Goal: Navigation & Orientation: Find specific page/section

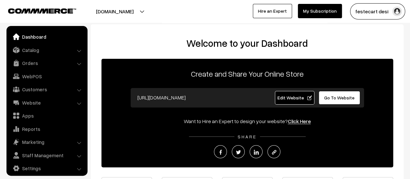
scroll to position [5, 0]
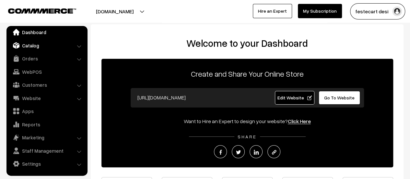
click at [36, 42] on link "Catalog" at bounding box center [46, 46] width 77 height 12
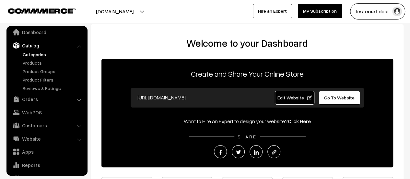
click at [42, 54] on link "Categories" at bounding box center [53, 54] width 64 height 7
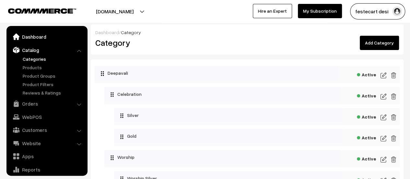
click at [33, 39] on link "Dashboard" at bounding box center [46, 37] width 77 height 12
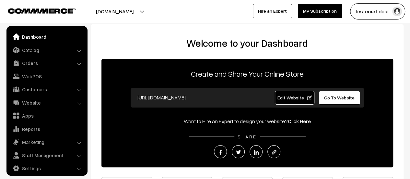
scroll to position [5, 0]
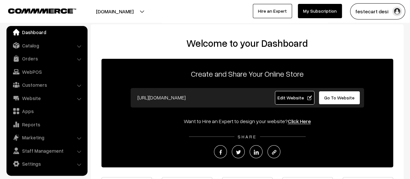
click at [288, 96] on span "Edit Website" at bounding box center [294, 98] width 35 height 6
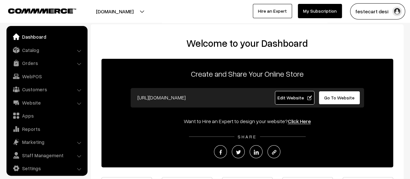
scroll to position [5, 0]
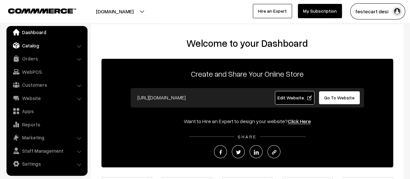
click at [32, 50] on link "Catalog" at bounding box center [46, 46] width 77 height 12
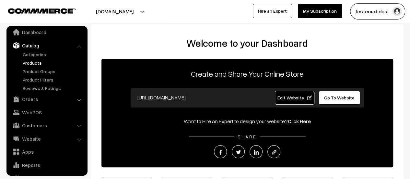
click at [39, 62] on link "Products" at bounding box center [53, 62] width 64 height 7
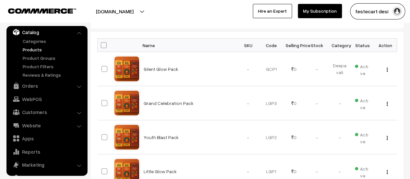
scroll to position [38, 0]
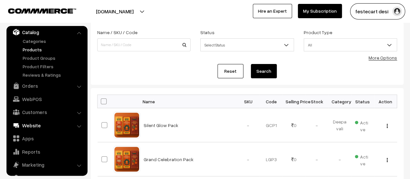
click at [51, 125] on link "Website" at bounding box center [46, 125] width 77 height 12
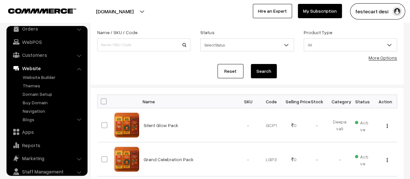
scroll to position [55, 0]
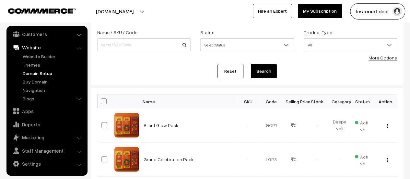
click at [39, 73] on link "Domain Setup" at bounding box center [53, 73] width 64 height 7
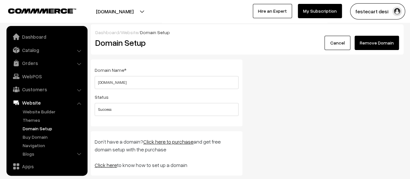
scroll to position [55, 0]
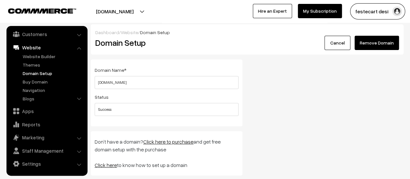
click at [38, 61] on ul "Website Builder Authors Categories" at bounding box center [47, 78] width 78 height 51
click at [36, 62] on link "Themes" at bounding box center [53, 64] width 64 height 7
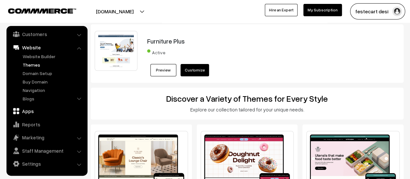
click at [25, 115] on link "Apps" at bounding box center [46, 111] width 77 height 12
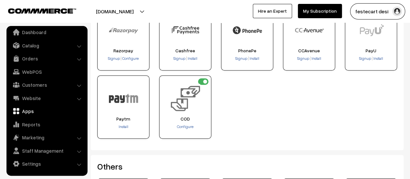
scroll to position [65, 0]
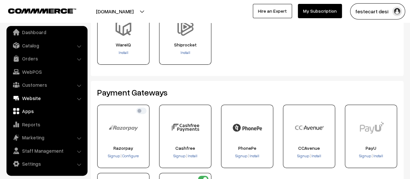
click at [28, 99] on link "Website" at bounding box center [46, 98] width 77 height 12
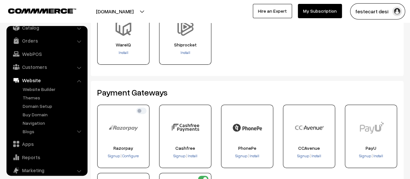
scroll to position [37, 0]
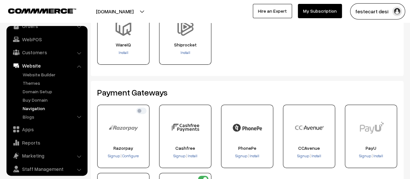
click at [40, 108] on link "Navigation" at bounding box center [53, 108] width 64 height 7
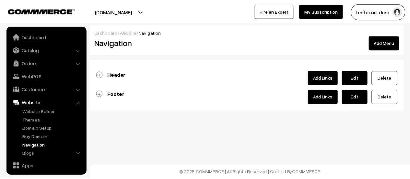
scroll to position [55, 0]
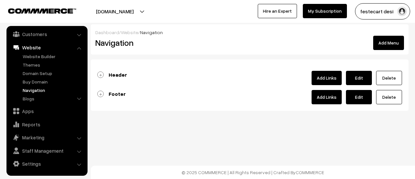
click at [357, 81] on link "Edit" at bounding box center [359, 78] width 26 height 14
type input "Header"
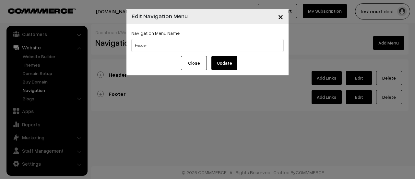
click at [191, 65] on button "Close" at bounding box center [194, 63] width 26 height 14
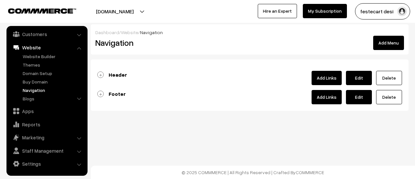
click at [358, 80] on link "Edit" at bounding box center [359, 78] width 26 height 14
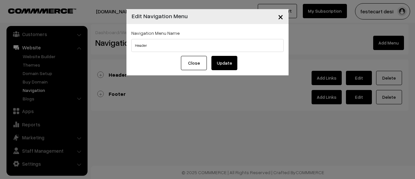
click at [282, 18] on span "×" at bounding box center [281, 16] width 6 height 12
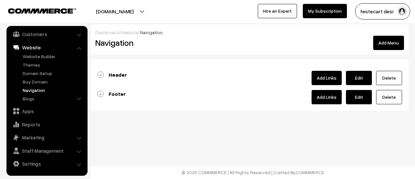
click at [101, 73] on link "Header" at bounding box center [112, 74] width 30 height 6
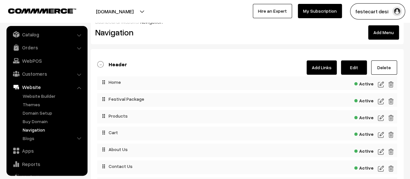
scroll to position [0, 0]
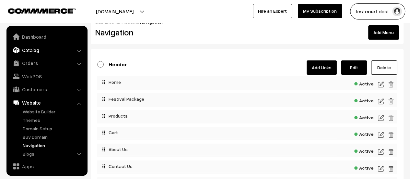
click at [41, 52] on link "Catalog" at bounding box center [46, 50] width 77 height 12
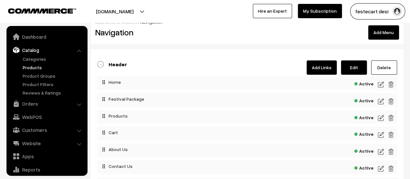
click at [44, 64] on link "Products" at bounding box center [53, 67] width 64 height 7
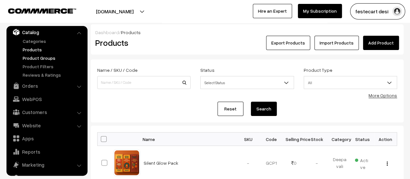
click at [35, 55] on link "Product Groups" at bounding box center [53, 57] width 64 height 7
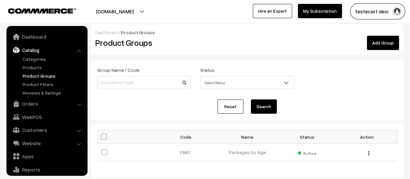
scroll to position [18, 0]
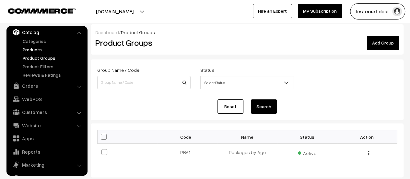
click at [31, 52] on link "Products" at bounding box center [53, 49] width 64 height 7
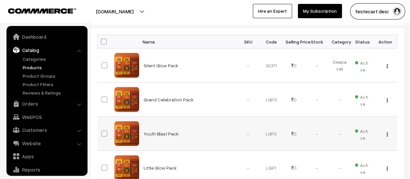
scroll to position [18, 0]
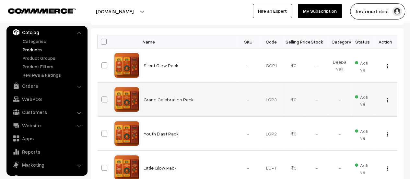
click at [391, 99] on div "View Edit Delete" at bounding box center [385, 99] width 15 height 7
click at [385, 101] on div "View Edit Delete" at bounding box center [385, 99] width 15 height 7
click at [386, 101] on div "View Edit Delete" at bounding box center [385, 99] width 15 height 7
click at [387, 100] on img "button" at bounding box center [387, 100] width 1 height 4
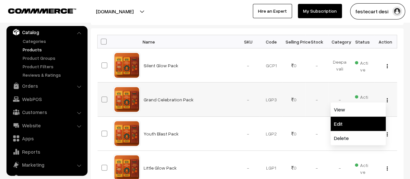
click at [346, 128] on link "Edit" at bounding box center [358, 123] width 55 height 14
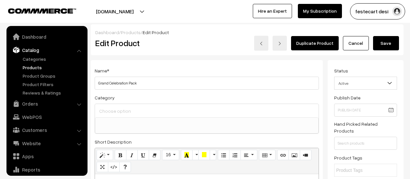
select select
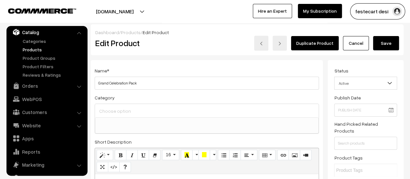
click at [119, 112] on input at bounding box center [207, 110] width 219 height 9
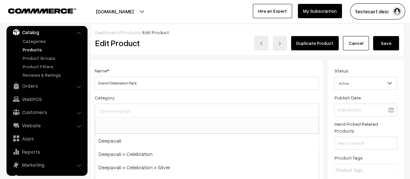
click at [360, 42] on link "Cancel" at bounding box center [356, 43] width 26 height 14
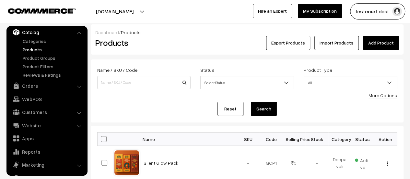
scroll to position [120, 0]
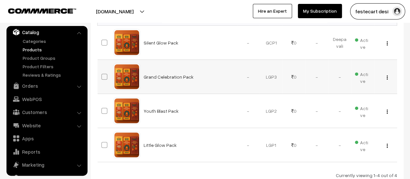
click at [387, 77] on img "button" at bounding box center [387, 77] width 1 height 4
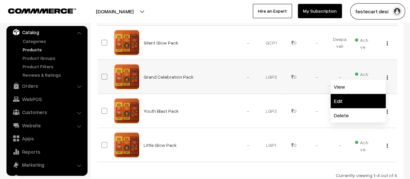
click at [351, 101] on link "Edit" at bounding box center [358, 101] width 55 height 14
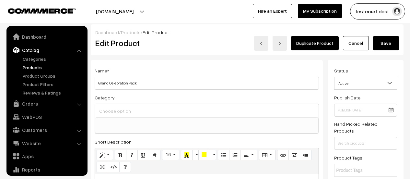
select select
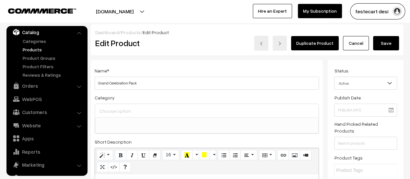
click at [355, 45] on link "Cancel" at bounding box center [356, 43] width 26 height 14
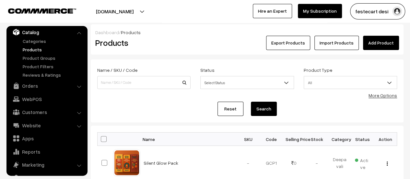
scroll to position [97, 0]
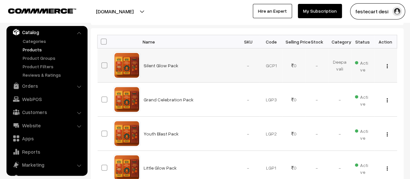
click at [388, 68] on div "View Edit Delete" at bounding box center [385, 65] width 15 height 7
click at [387, 67] on img "button" at bounding box center [387, 66] width 1 height 4
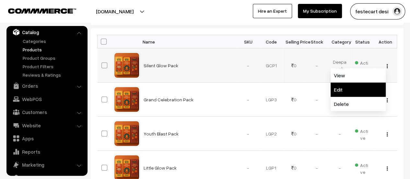
click at [351, 84] on link "Edit" at bounding box center [358, 89] width 55 height 14
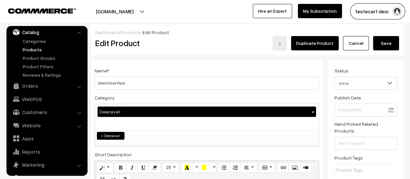
click at [354, 44] on link "Cancel" at bounding box center [356, 43] width 26 height 14
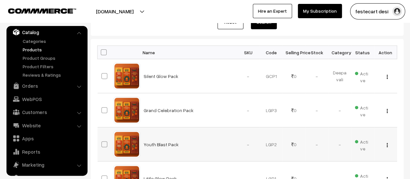
scroll to position [97, 0]
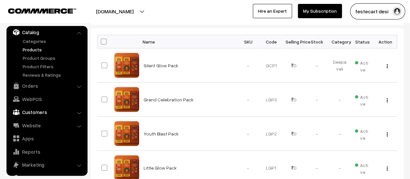
click at [81, 114] on link "Customers" at bounding box center [46, 112] width 77 height 12
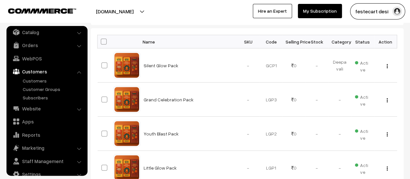
click at [80, 75] on link "Customers" at bounding box center [46, 71] width 77 height 12
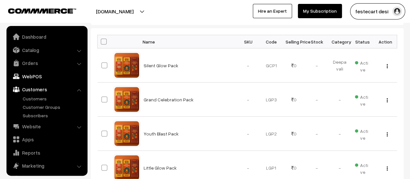
scroll to position [0, 0]
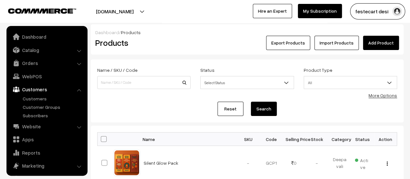
click at [80, 90] on li "Customers Customers" at bounding box center [47, 100] width 78 height 35
click at [32, 59] on link "Orders" at bounding box center [46, 63] width 77 height 12
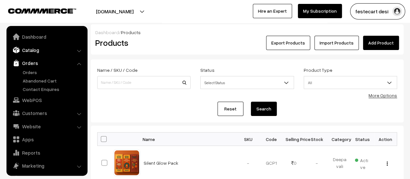
click at [30, 53] on link "Catalog" at bounding box center [46, 50] width 77 height 12
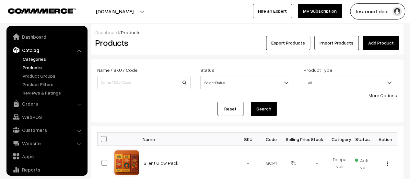
click at [32, 59] on link "Categories" at bounding box center [53, 58] width 64 height 7
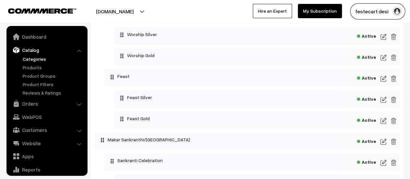
scroll to position [162, 0]
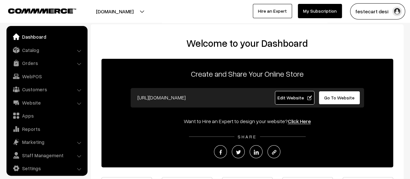
scroll to position [5, 0]
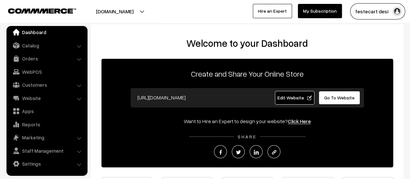
click at [312, 97] on link "Edit Website" at bounding box center [295, 98] width 40 height 14
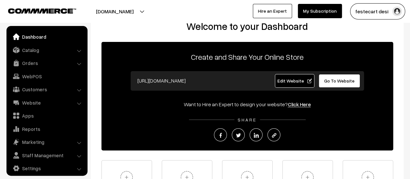
scroll to position [0, 0]
